Goal: Navigation & Orientation: Find specific page/section

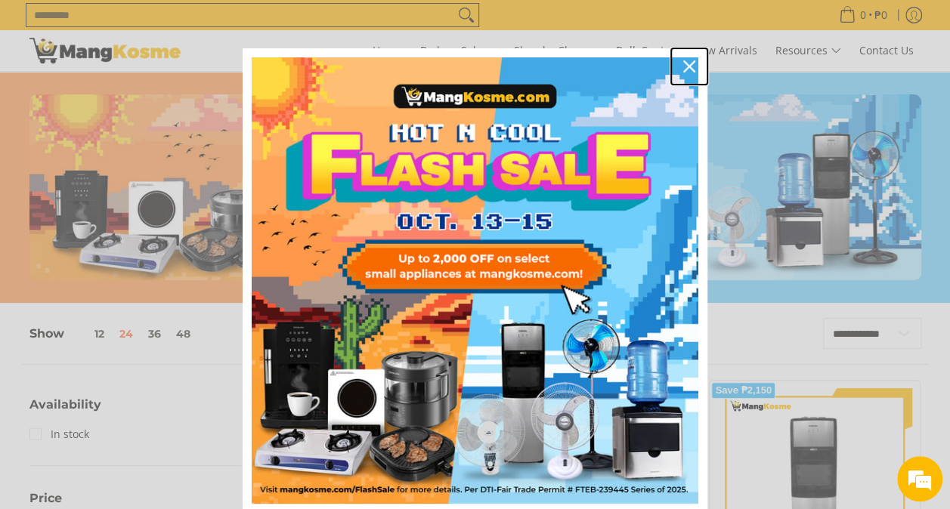
click at [677, 68] on div "Close" at bounding box center [689, 66] width 24 height 24
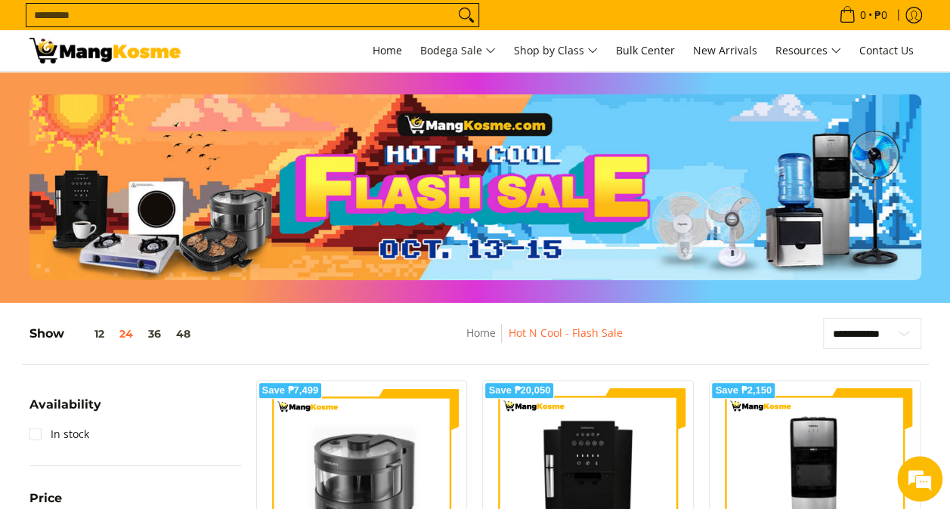
scroll to position [992, 0]
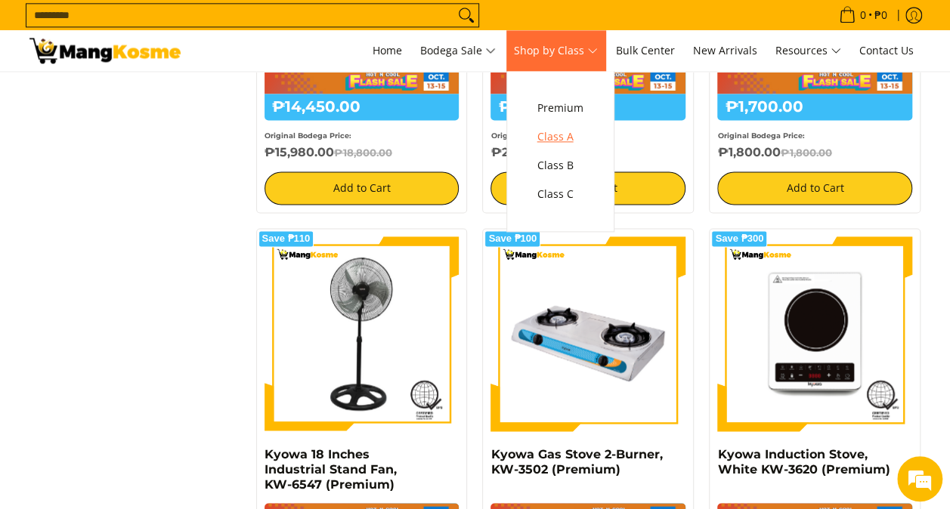
click at [584, 138] on span "Class A" at bounding box center [560, 137] width 46 height 19
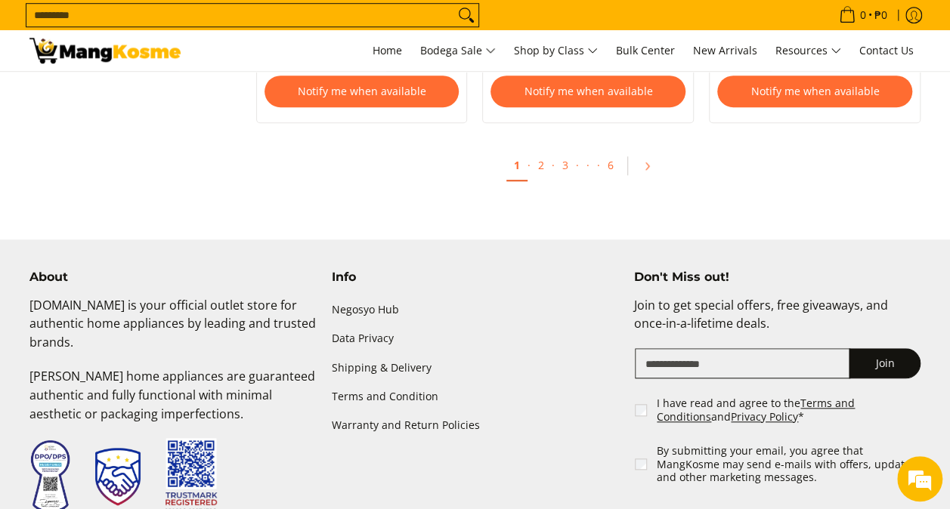
scroll to position [3273, 0]
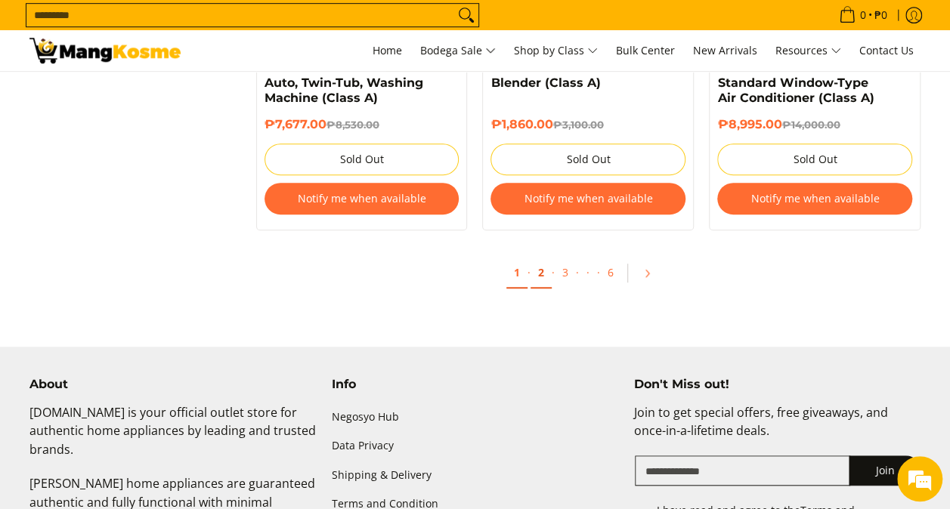
click at [543, 283] on link "2" at bounding box center [541, 273] width 21 height 31
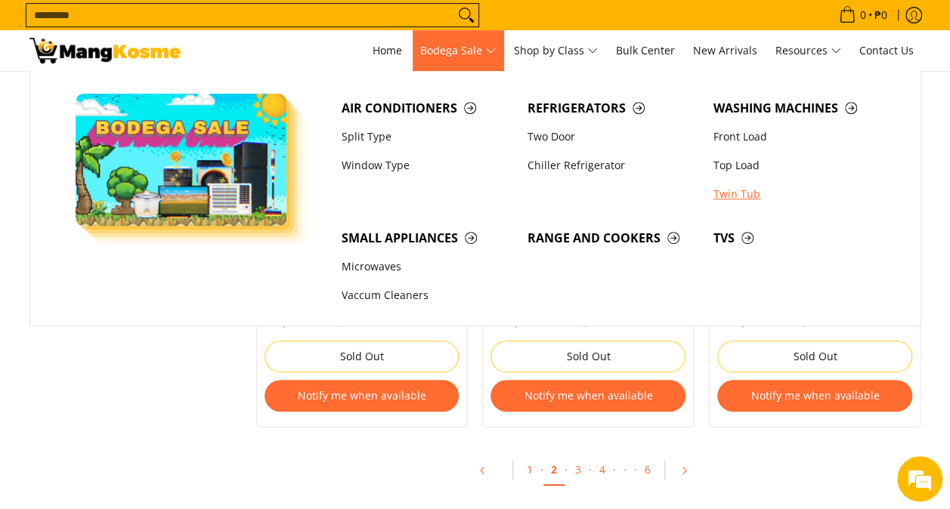
click at [727, 205] on link "Twin Tub" at bounding box center [799, 194] width 186 height 29
